Goal: Communication & Community: Participate in discussion

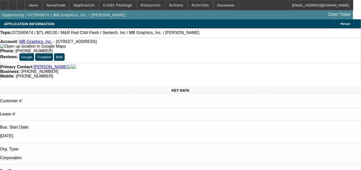
select select "0.1"
select select "0"
select select "0.1"
select select "0"
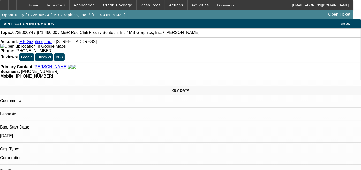
select select "0.1"
select select "0"
select select "0.1"
select select "0"
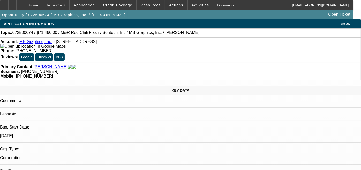
select select "0"
select select "0.1"
select select "1"
select select "5"
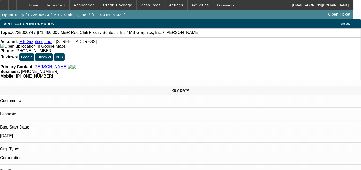
select select "1"
select select "5"
select select "1"
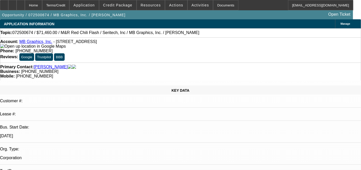
select select "5"
select select "1"
select select "5"
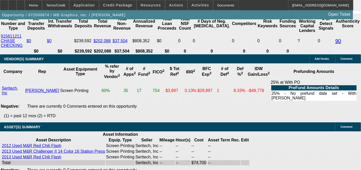
scroll to position [1047, 0]
